Goal: Task Accomplishment & Management: Manage account settings

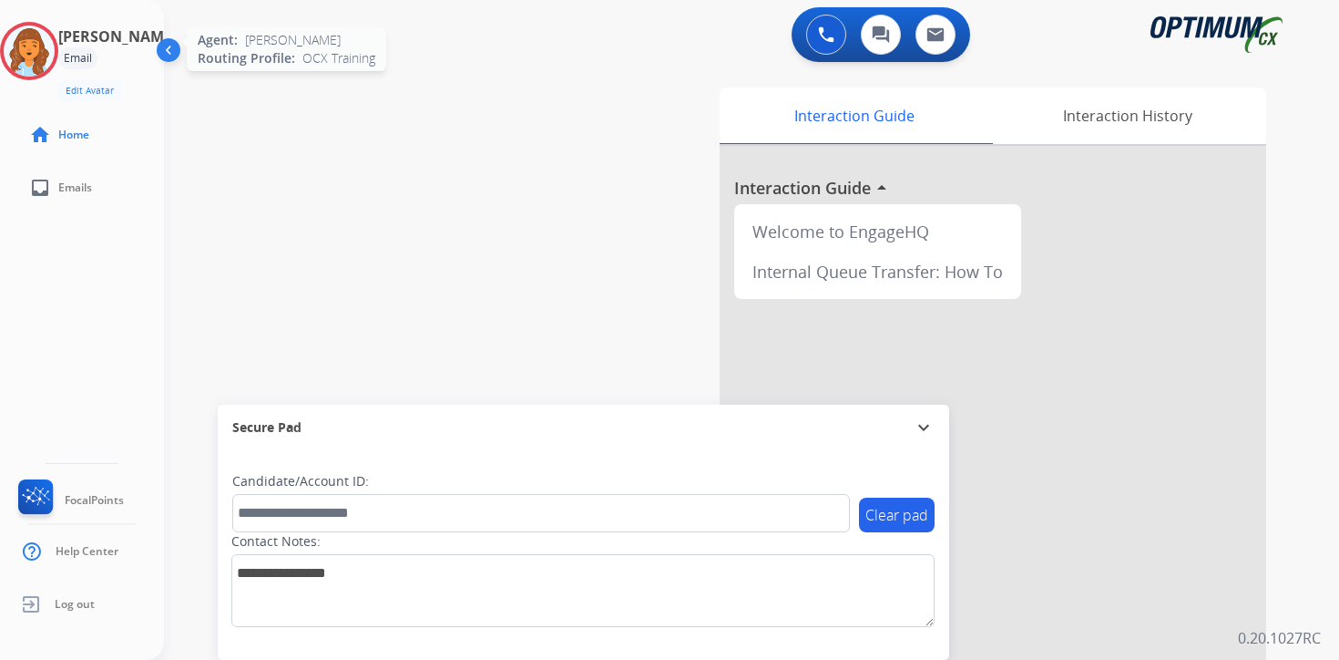
click at [50, 43] on img at bounding box center [29, 51] width 51 height 51
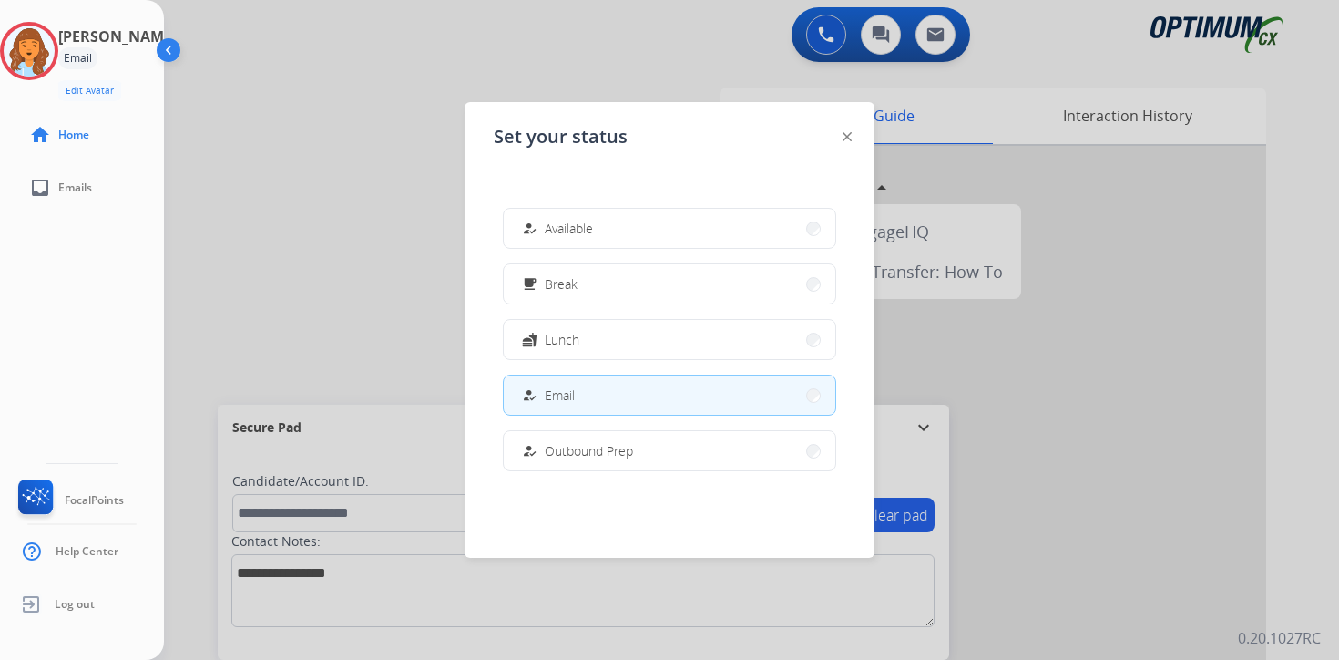
scroll to position [303, 0]
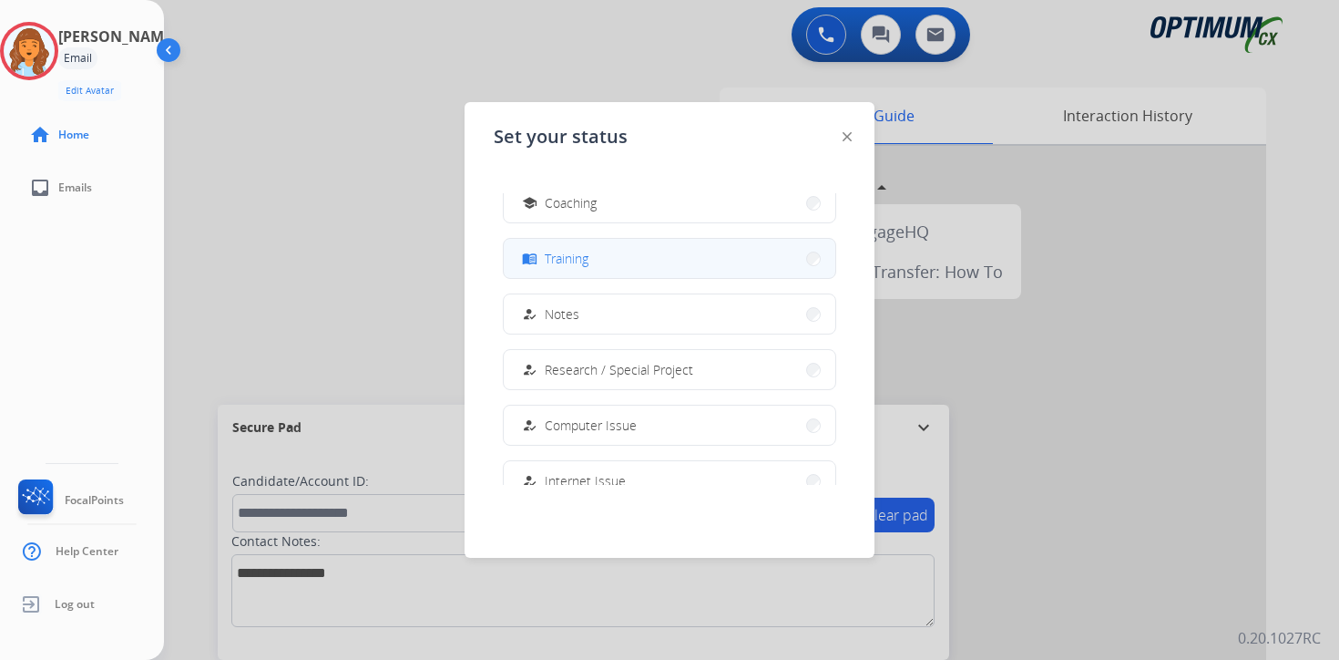
click at [584, 264] on span "Training" at bounding box center [567, 258] width 44 height 19
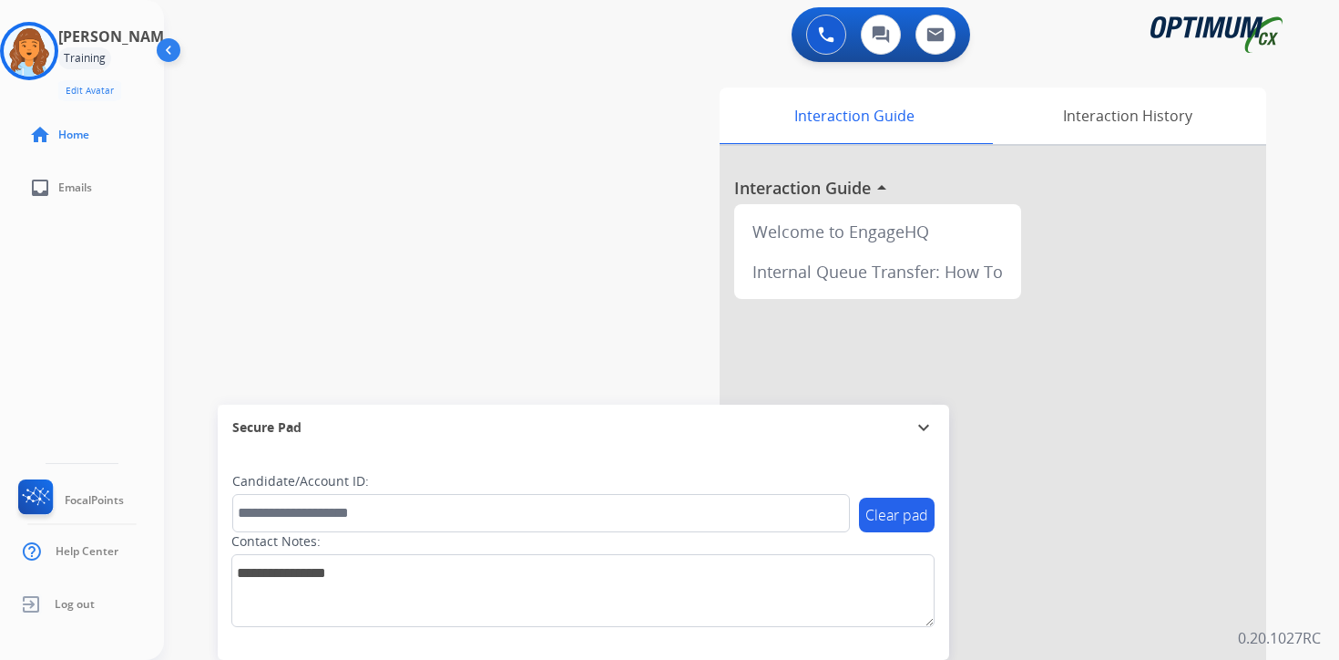
click at [1309, 629] on p "0.20.1027RC" at bounding box center [1279, 638] width 83 height 22
click at [1291, 611] on div "Interaction Guide Interaction History Interaction Guide arrow_drop_up Welcome t…" at bounding box center [965, 452] width 661 height 745
click at [43, 35] on img at bounding box center [29, 51] width 51 height 51
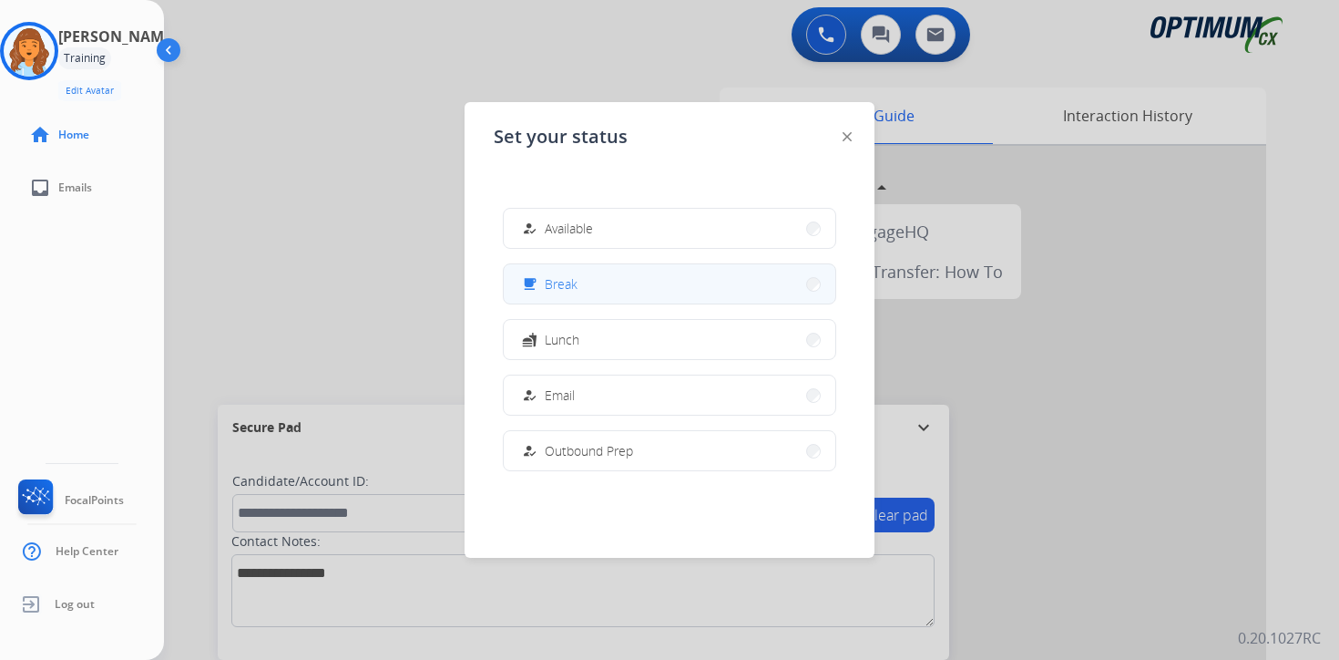
click at [567, 276] on span "Break" at bounding box center [561, 283] width 33 height 19
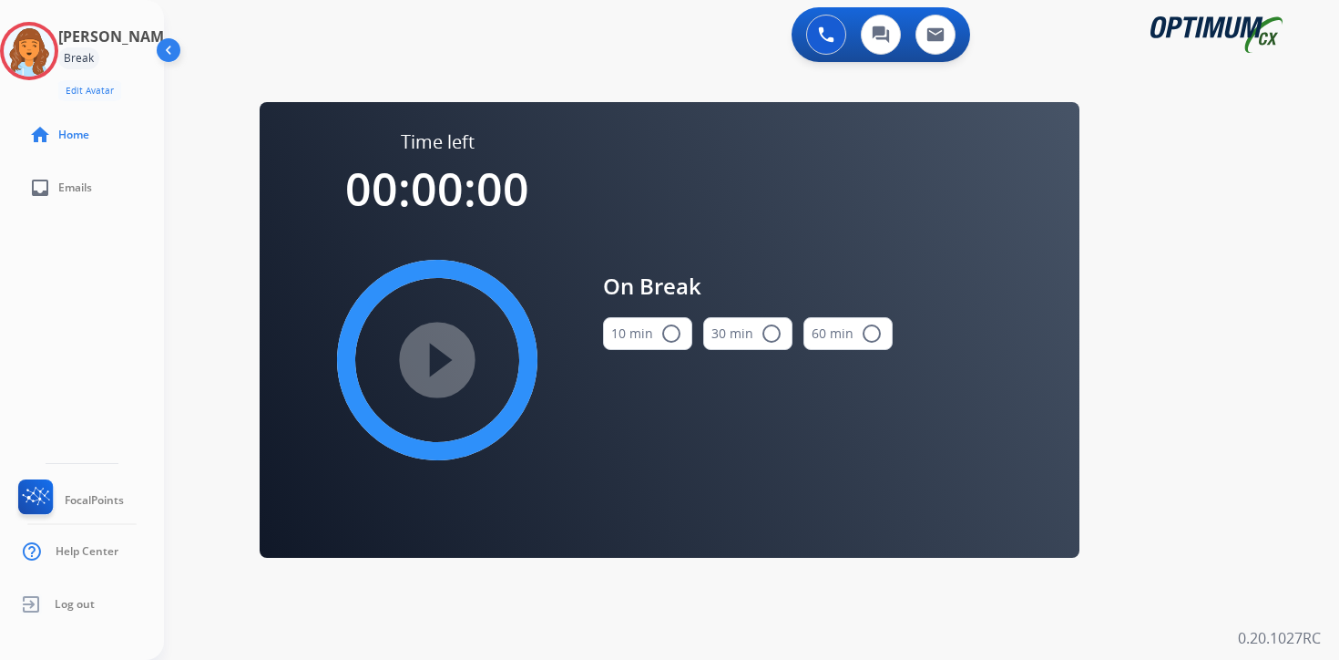
click at [1247, 251] on div "0 Voice Interactions 0 Chat Interactions 0 Email Interactions swap_horiz Break …" at bounding box center [751, 330] width 1175 height 660
click at [44, 56] on img at bounding box center [29, 51] width 51 height 51
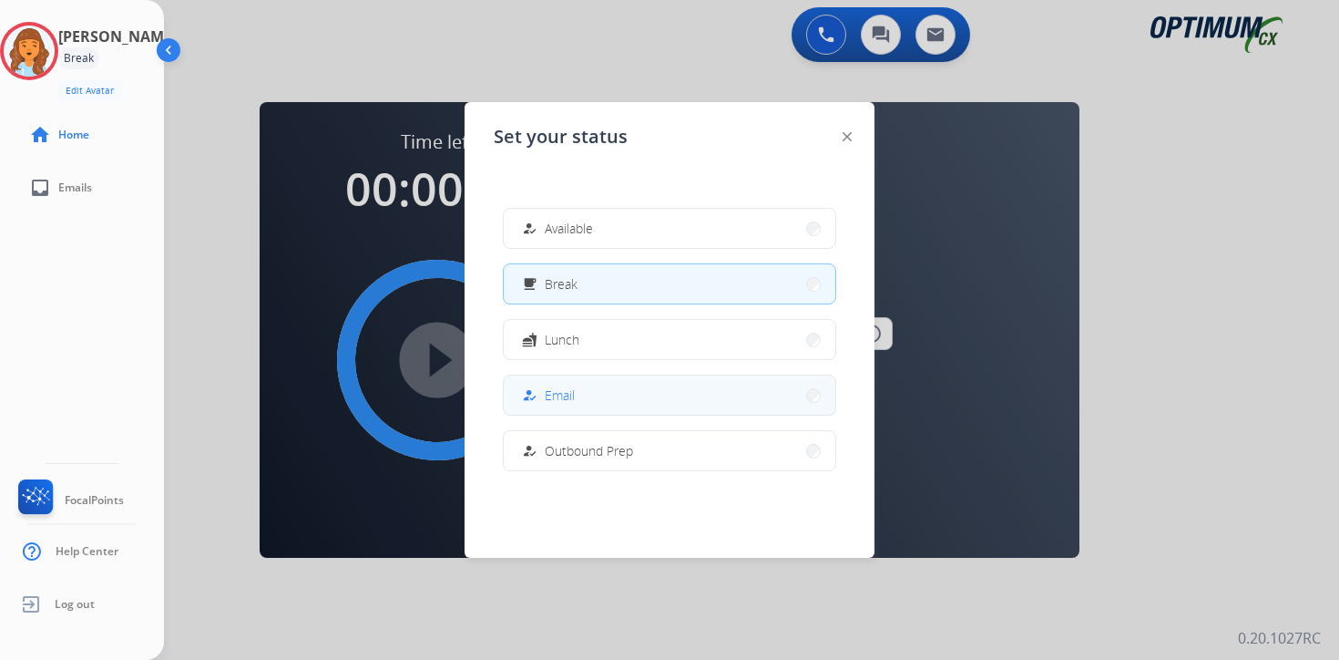
click at [548, 393] on div "how_to_reg Email" at bounding box center [546, 396] width 56 height 22
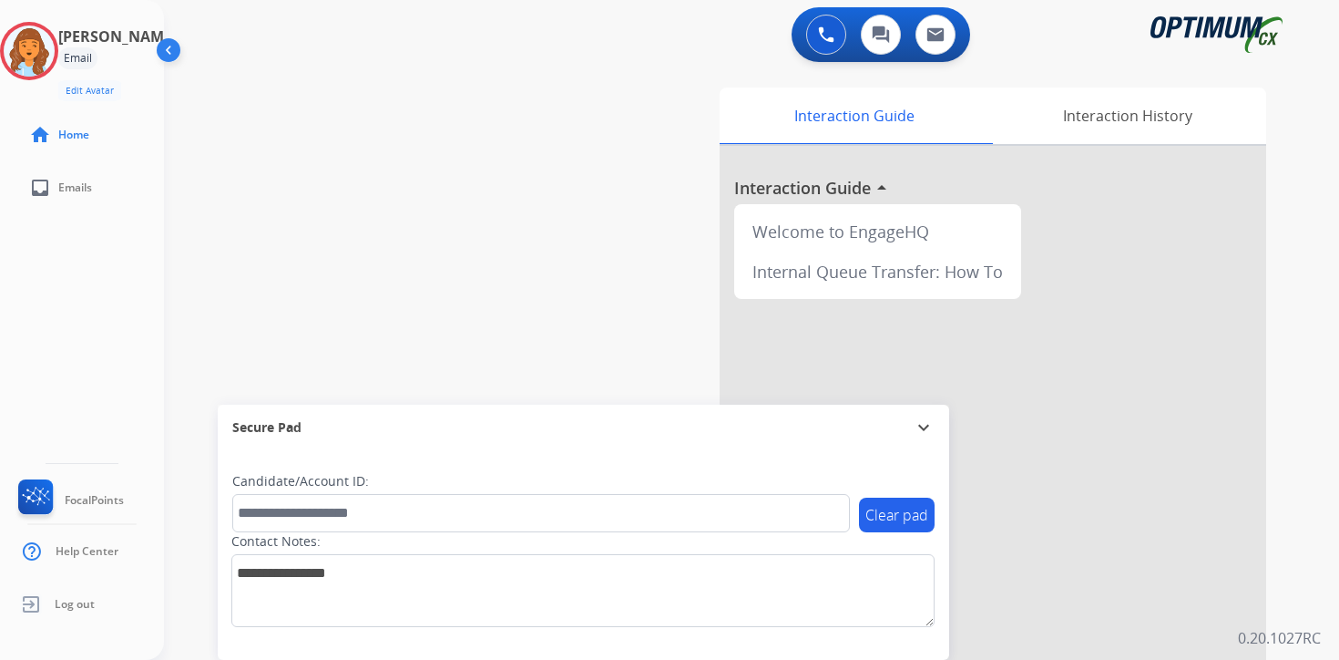
click at [1287, 627] on p "0.20.1027RC" at bounding box center [1279, 638] width 83 height 22
click at [1313, 107] on div "0 Voice Interactions 0 Chat Interactions 0 Email Interactions swap_horiz Break …" at bounding box center [751, 330] width 1175 height 660
click at [55, 37] on img at bounding box center [29, 51] width 51 height 51
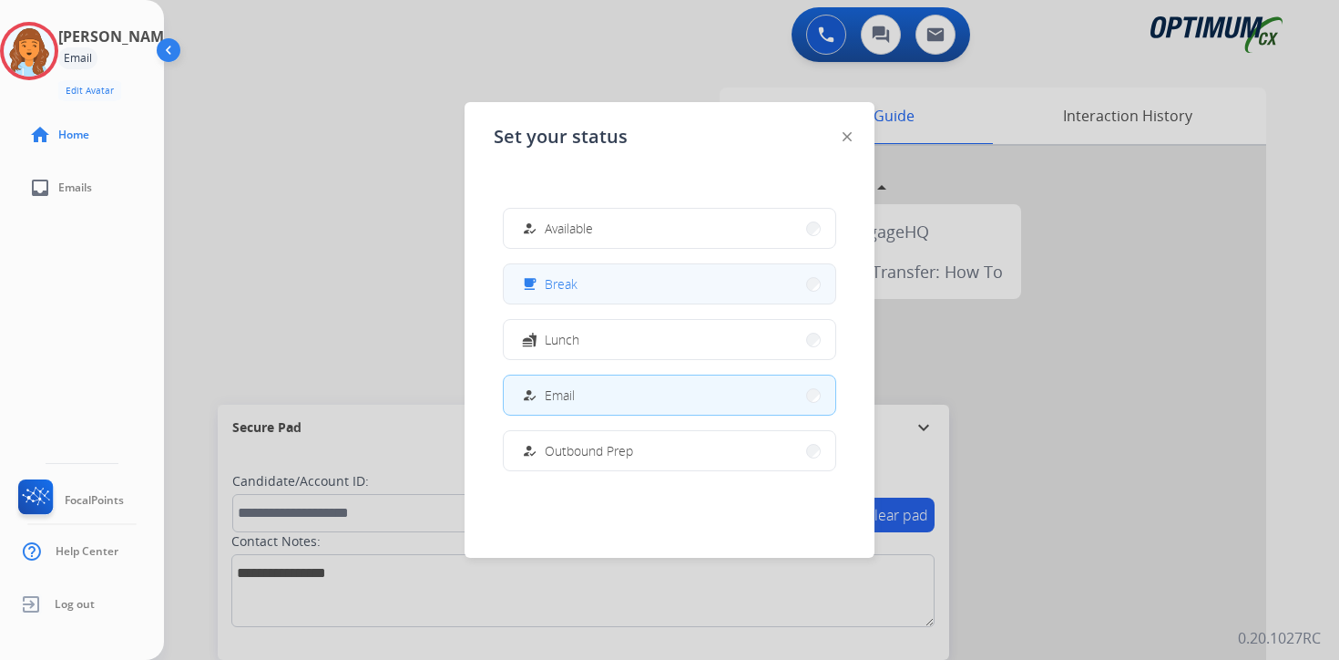
scroll to position [455, 0]
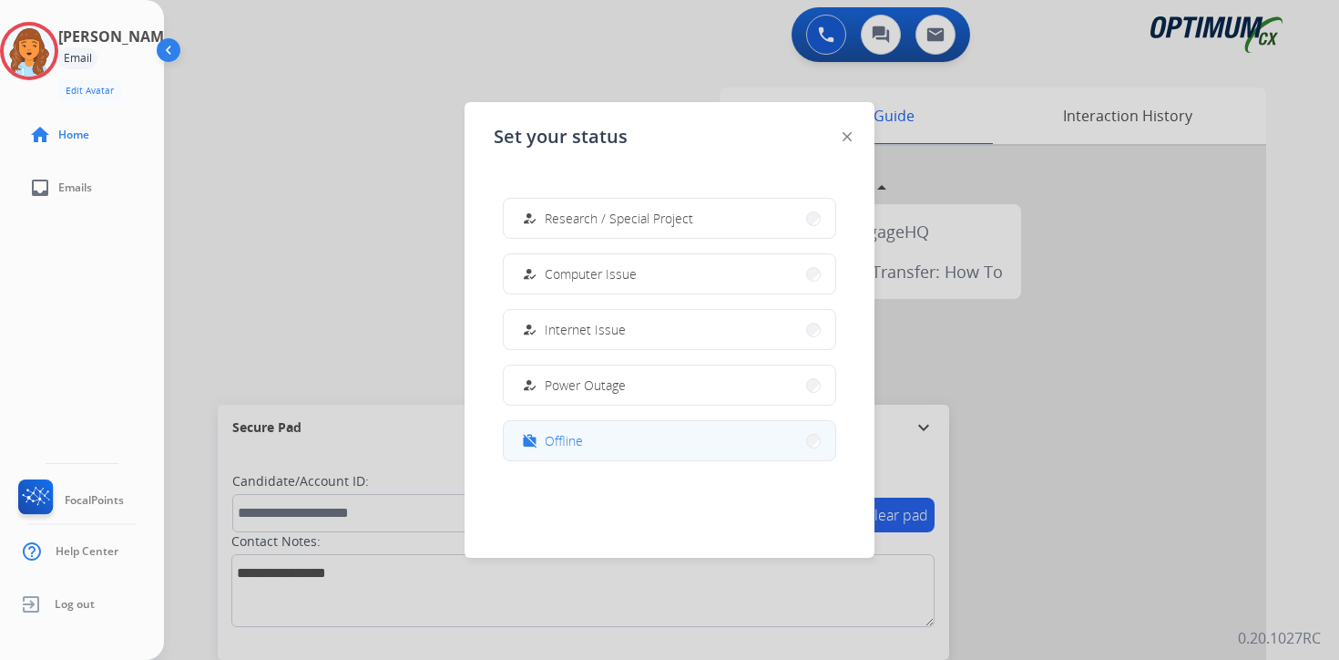
click at [570, 446] on span "Offline" at bounding box center [564, 440] width 38 height 19
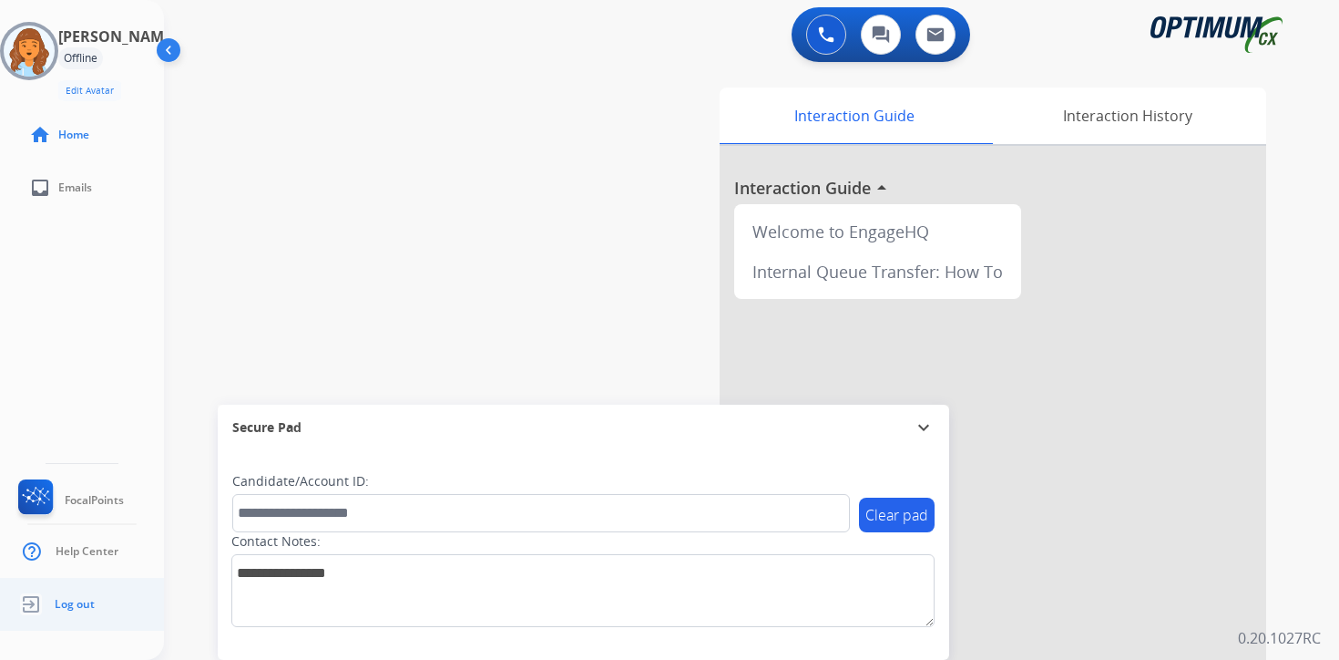
click at [62, 595] on link "Log out" at bounding box center [55, 604] width 80 height 35
